Goal: Information Seeking & Learning: Learn about a topic

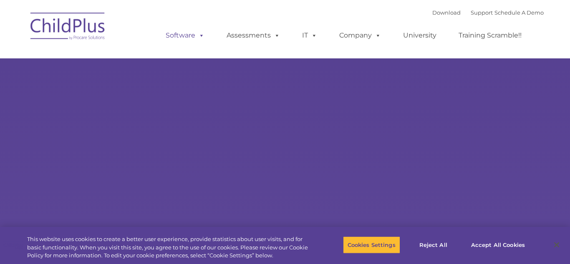
type input ""
select select "MEDIUM"
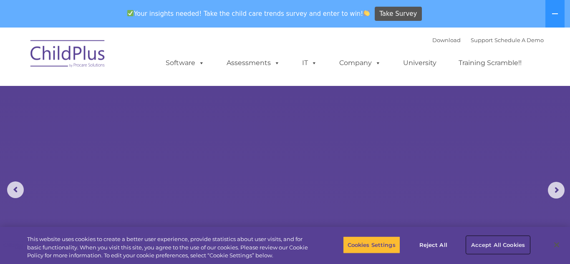
click at [502, 246] on button "Accept All Cookies" at bounding box center [497, 245] width 63 height 18
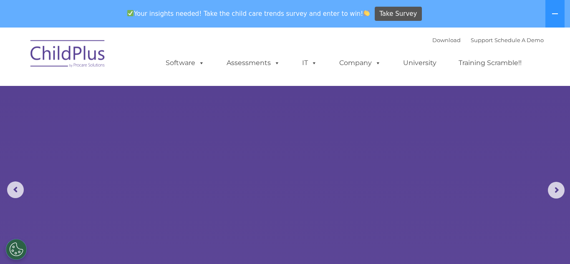
click at [75, 51] on img at bounding box center [67, 55] width 83 height 42
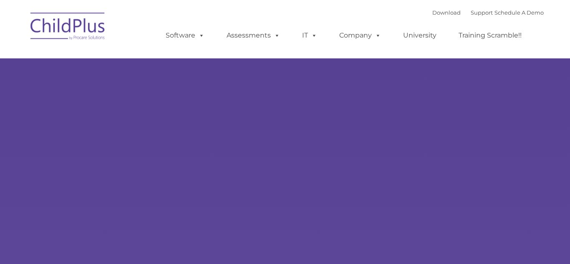
select select "MEDIUM"
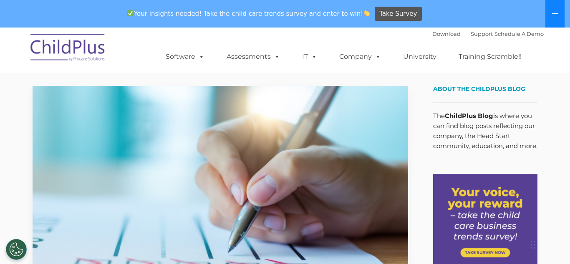
click at [549, 11] on button at bounding box center [554, 14] width 19 height 28
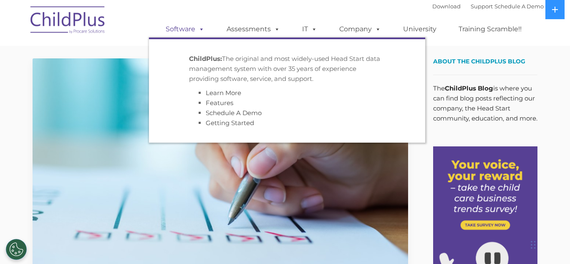
click at [202, 27] on span at bounding box center [199, 29] width 9 height 8
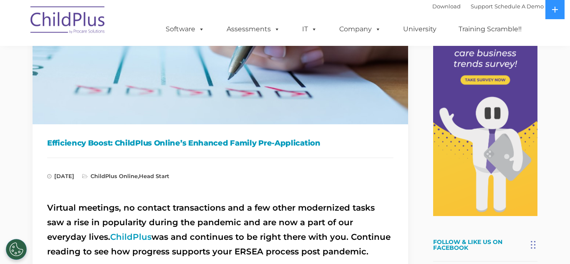
scroll to position [146, 0]
